Goal: Task Accomplishment & Management: Complete application form

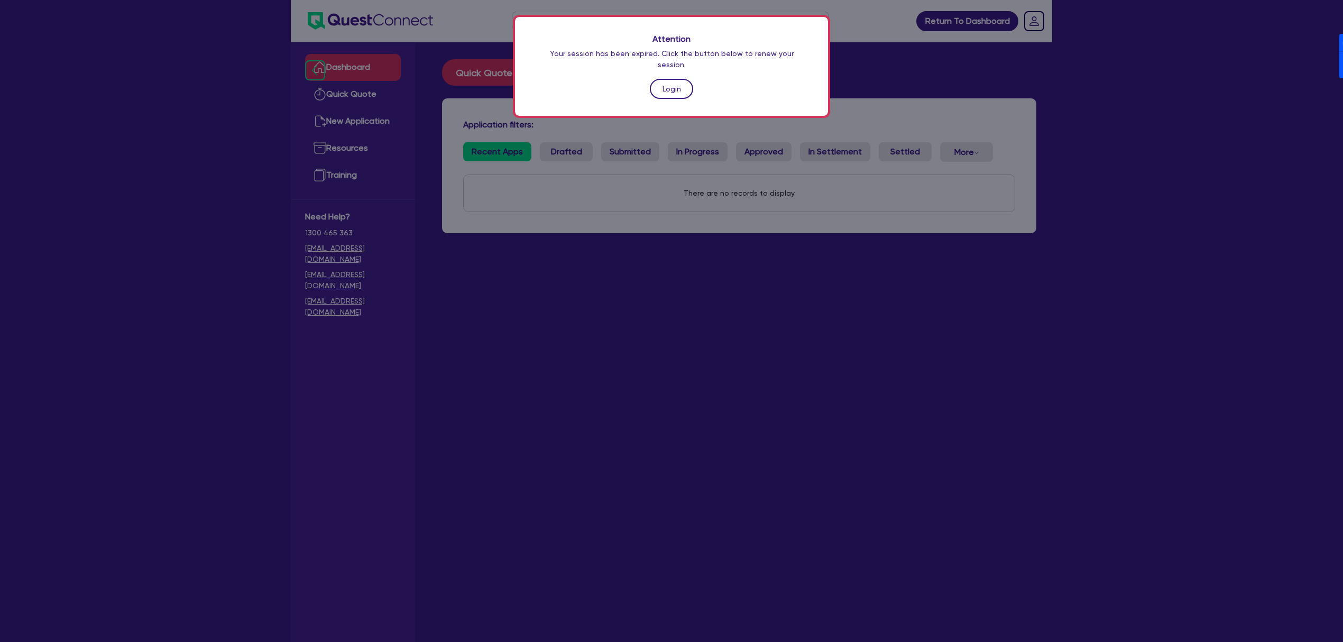
click at [664, 81] on link "Login" at bounding box center [671, 89] width 43 height 20
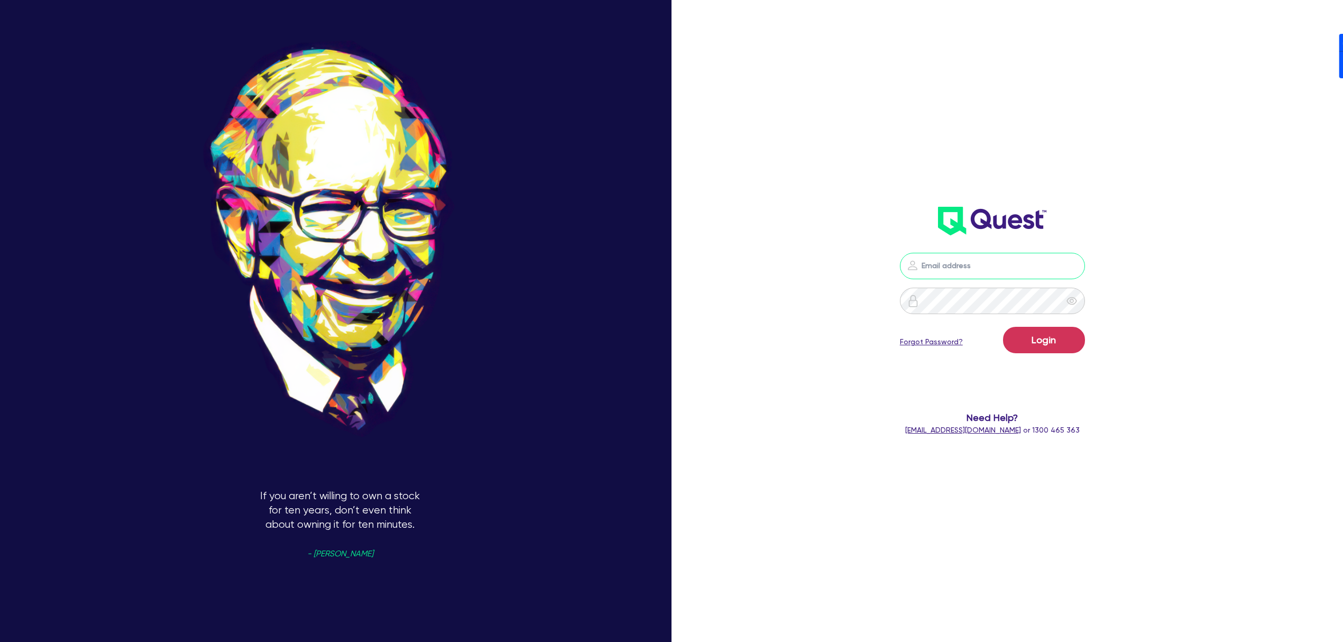
click at [996, 265] on input "email" at bounding box center [992, 266] width 185 height 26
click at [1103, 168] on div "Login Forgot Password? Need Help? [EMAIL_ADDRESS][DOMAIN_NAME] or 1300 465 363" at bounding box center [992, 210] width 393 height 470
click at [990, 267] on input "email" at bounding box center [992, 266] width 185 height 26
click at [0, 632] on nordpass-portal at bounding box center [0, 642] width 0 height 0
type input "[PERSON_NAME][EMAIL_ADDRESS][DOMAIN_NAME]"
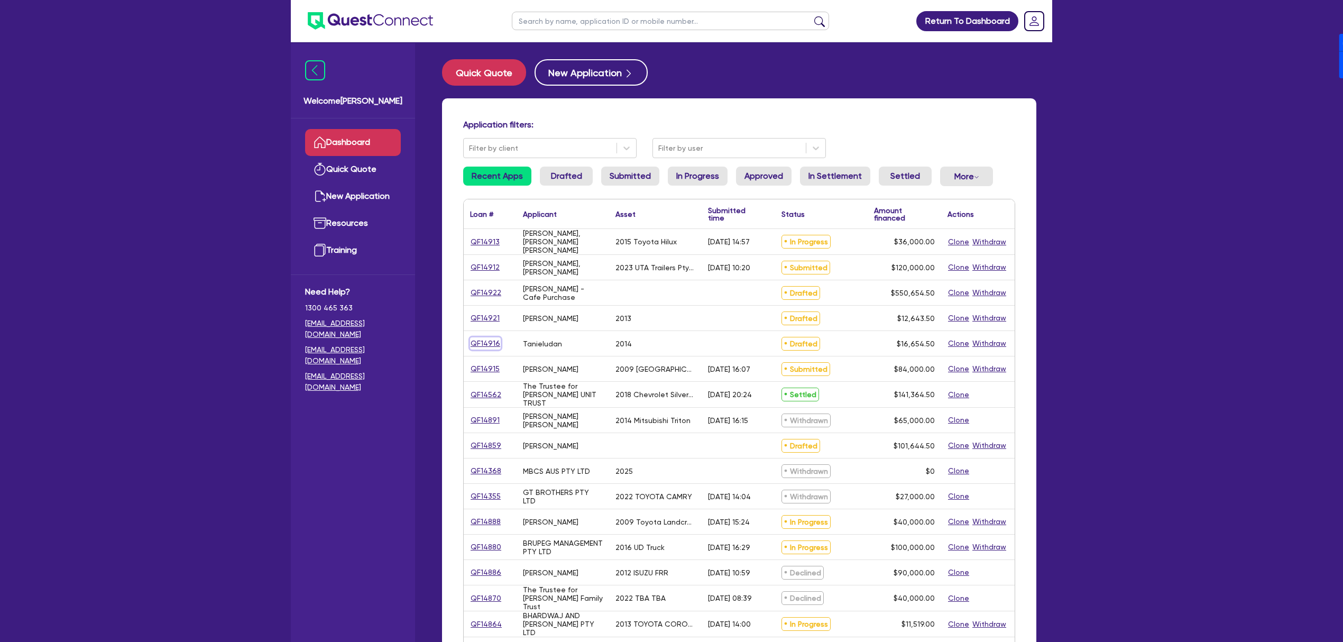
click at [491, 340] on link "QF14916" at bounding box center [485, 343] width 31 height 12
select select "CARS_AND_LIGHT_TRUCKS"
select select "PASSENGER_VEHICLES"
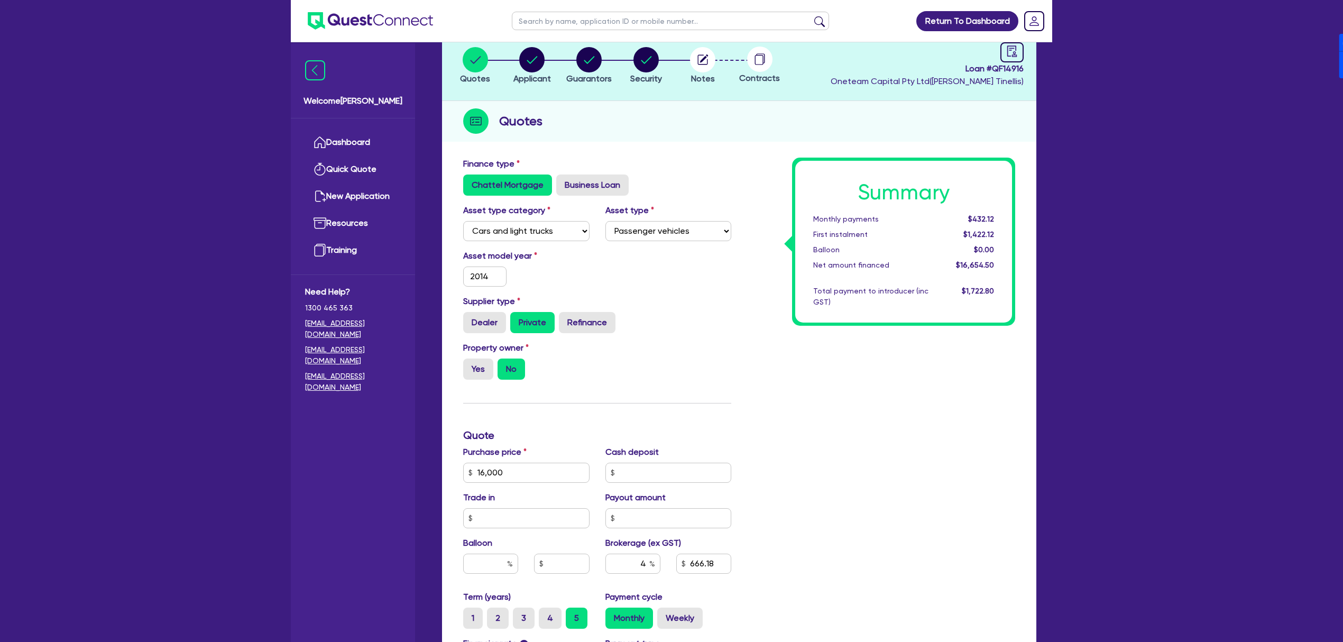
scroll to position [70, 0]
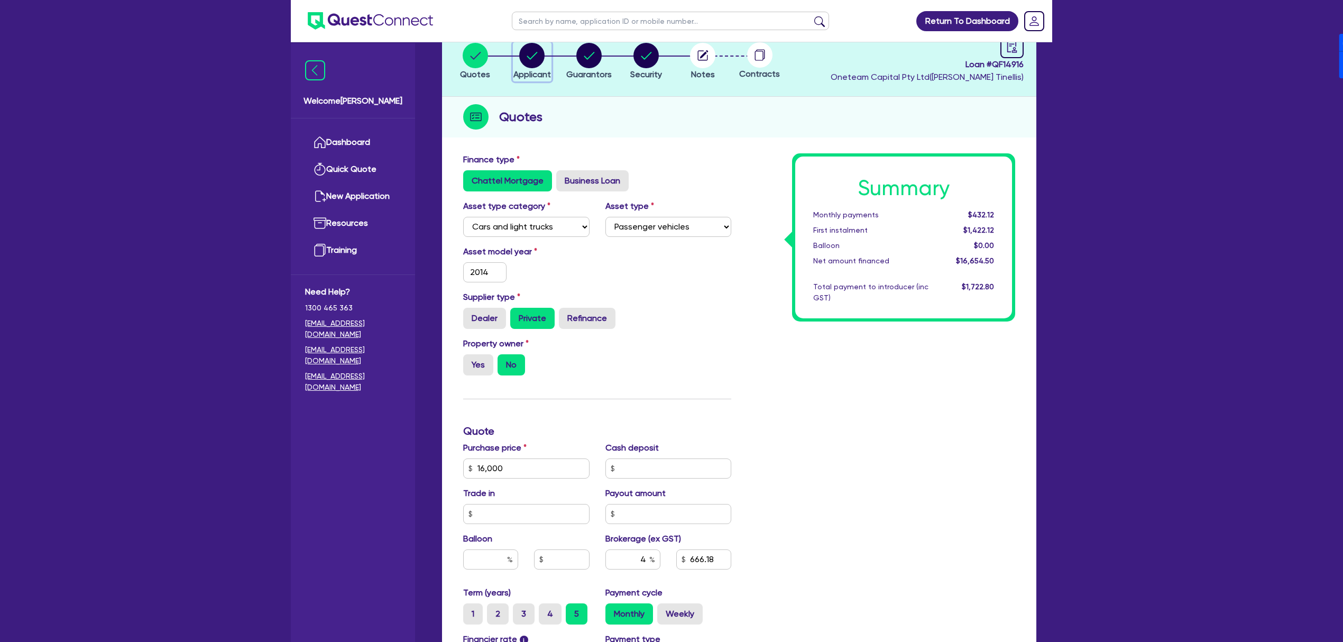
click at [535, 56] on circle "button" at bounding box center [531, 55] width 25 height 25
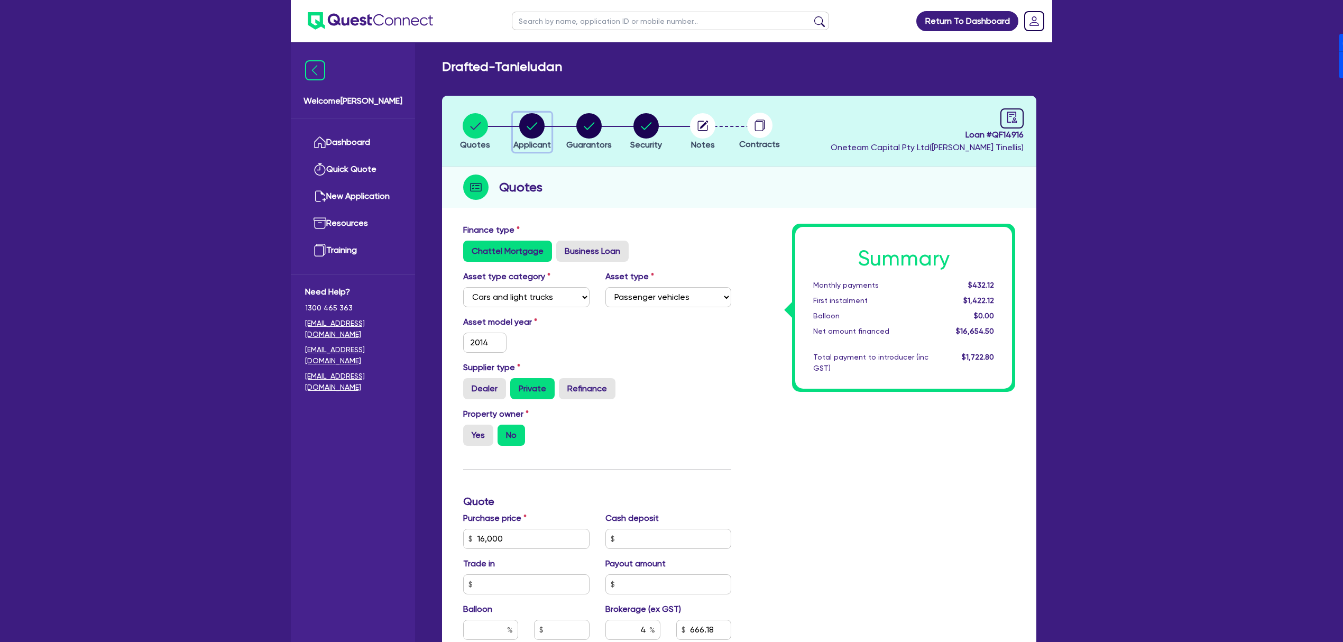
select select "SOLE_TRADER"
select select "ACCOMODATION_FOOD"
select select "HOTELS"
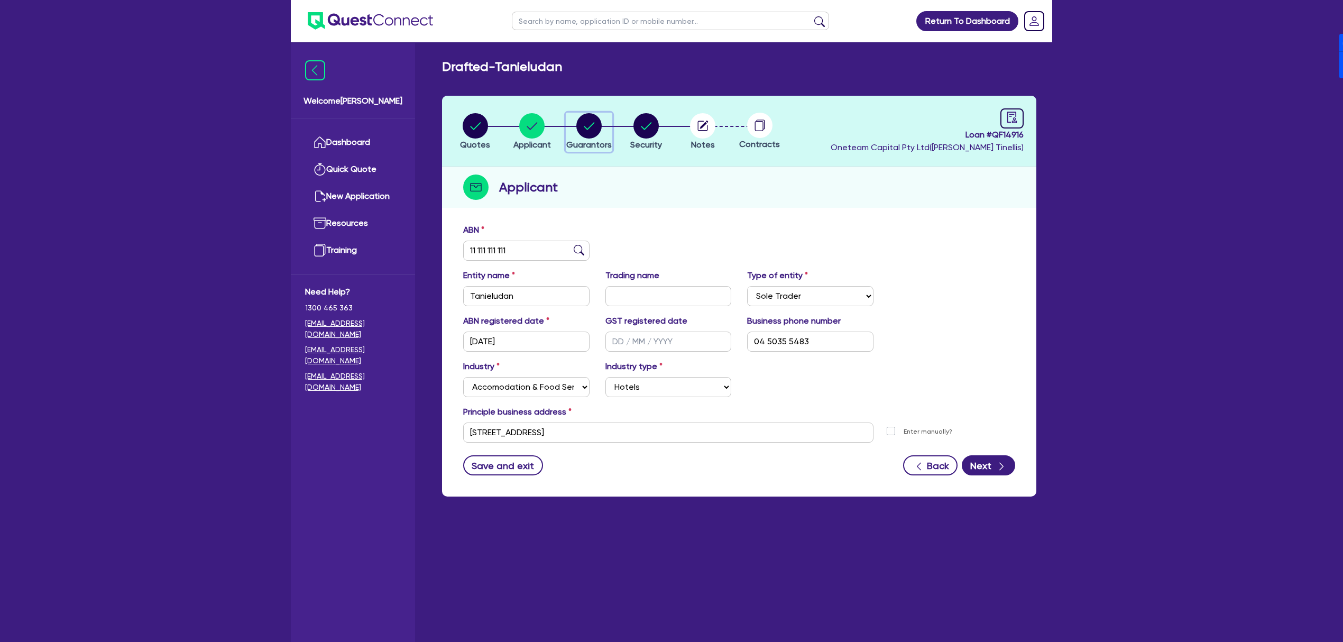
click at [579, 123] on circle "button" at bounding box center [588, 125] width 25 height 25
select select "MR"
select select "SINGLE"
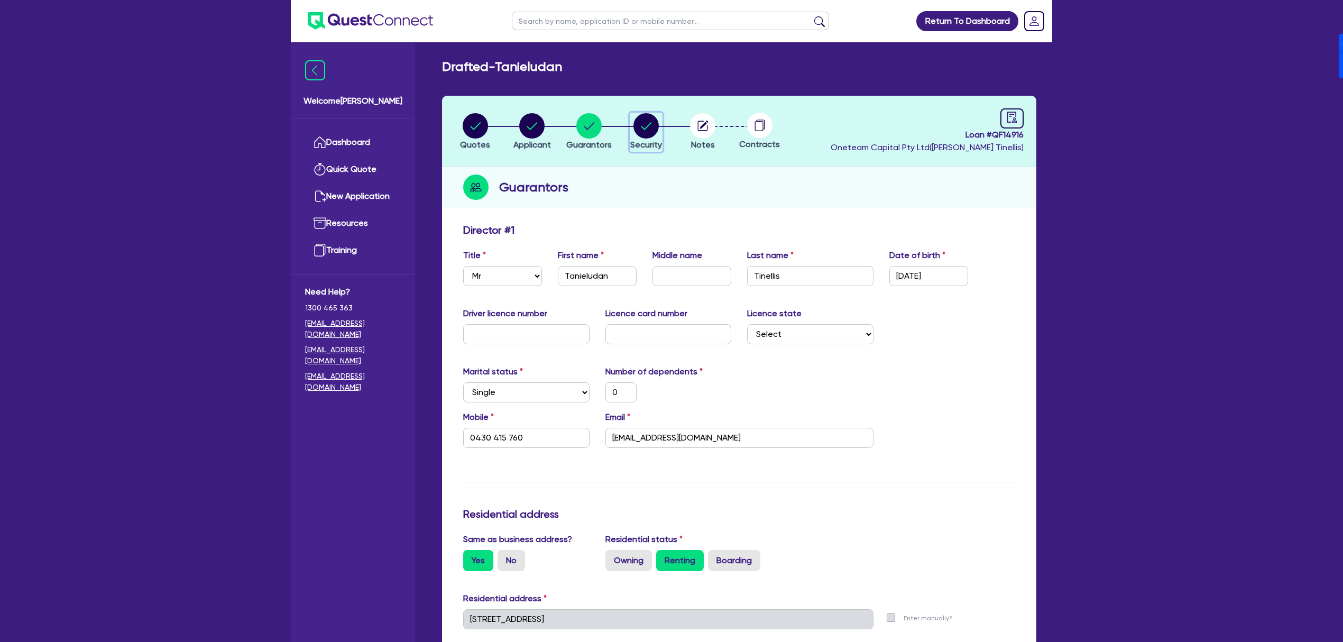
click at [647, 130] on circle "button" at bounding box center [645, 125] width 25 height 25
select select "CARS_AND_LIGHT_TRUCKS"
select select "PASSENGER_VEHICLES"
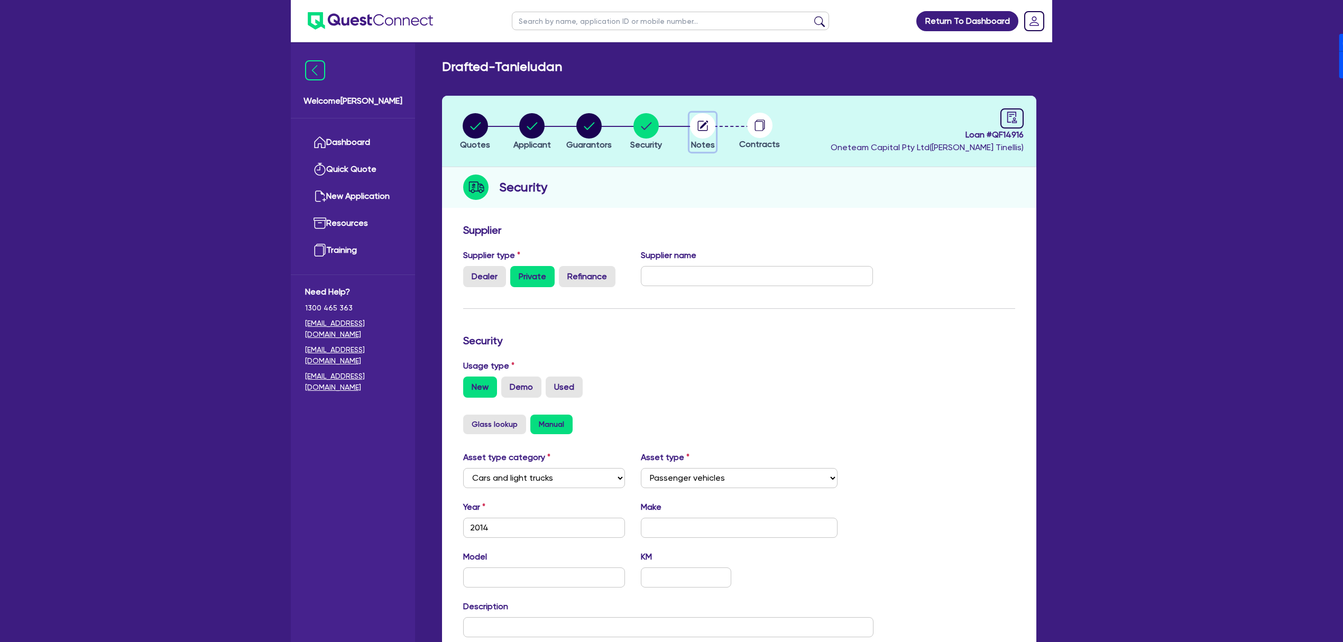
click at [714, 119] on icon "button" at bounding box center [702, 125] width 25 height 25
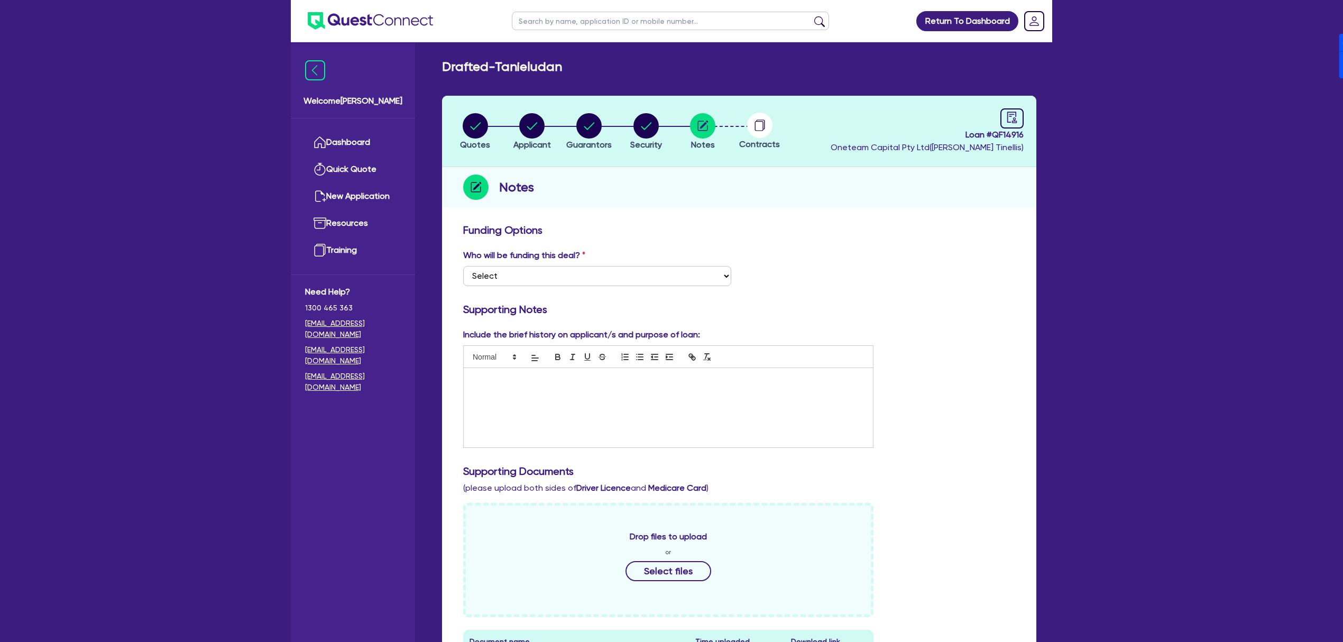
click at [497, 125] on li "Quotes" at bounding box center [475, 131] width 57 height 37
click at [487, 126] on circle "button" at bounding box center [475, 125] width 25 height 25
select select "CARS_AND_LIGHT_TRUCKS"
select select "PASSENGER_VEHICLES"
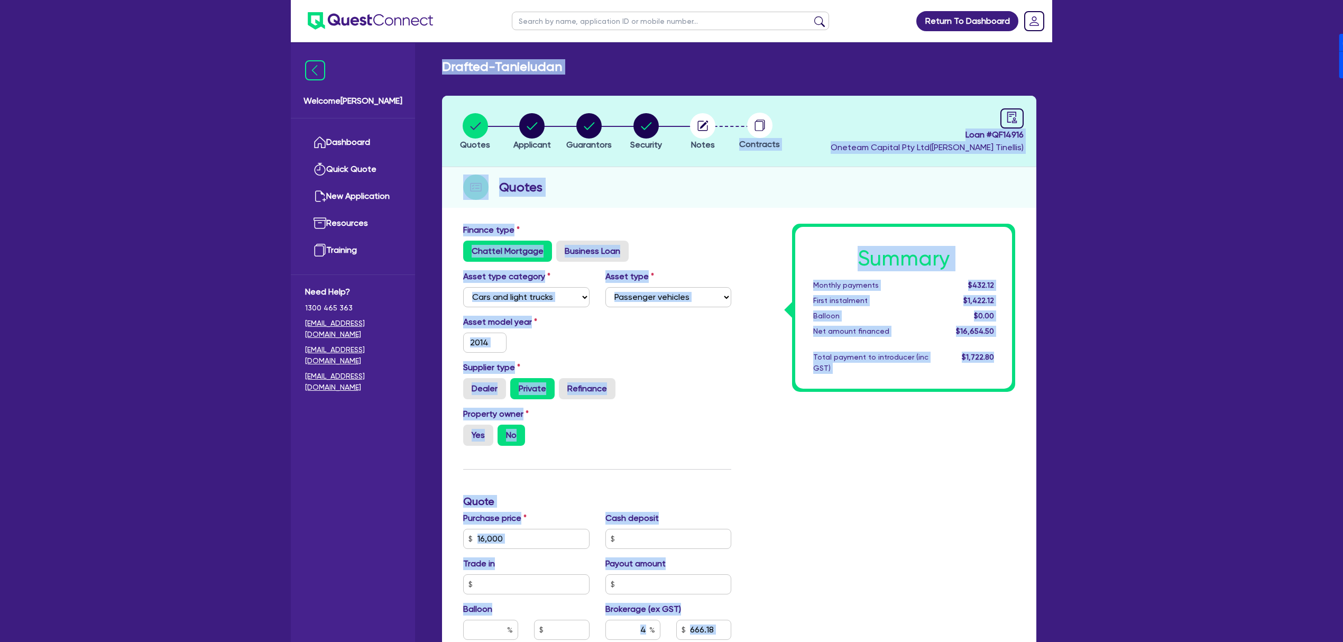
drag, startPoint x: 235, startPoint y: 66, endPoint x: 1019, endPoint y: 396, distance: 851.0
click at [1019, 396] on div "Return To Dashboard Edit Profile Logout Welcome [PERSON_NAME] Dashboard Quick Q…" at bounding box center [671, 480] width 1343 height 960
click at [1058, 510] on div "Return To Dashboard Edit Profile Logout Welcome [PERSON_NAME] Dashboard Quick Q…" at bounding box center [671, 480] width 777 height 960
